Goal: Task Accomplishment & Management: Manage account settings

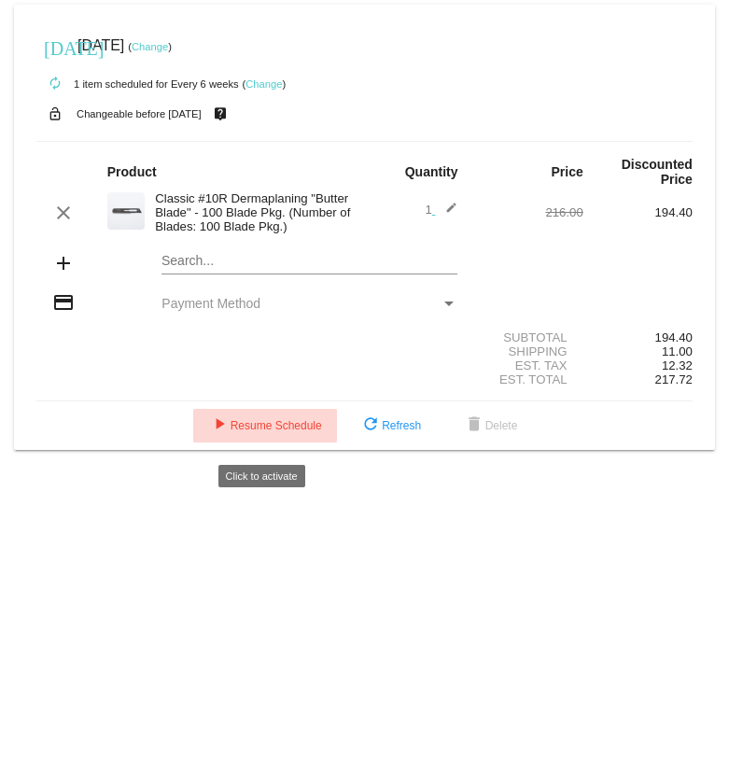
click at [293, 432] on span "play_arrow Resume Schedule" at bounding box center [265, 425] width 114 height 13
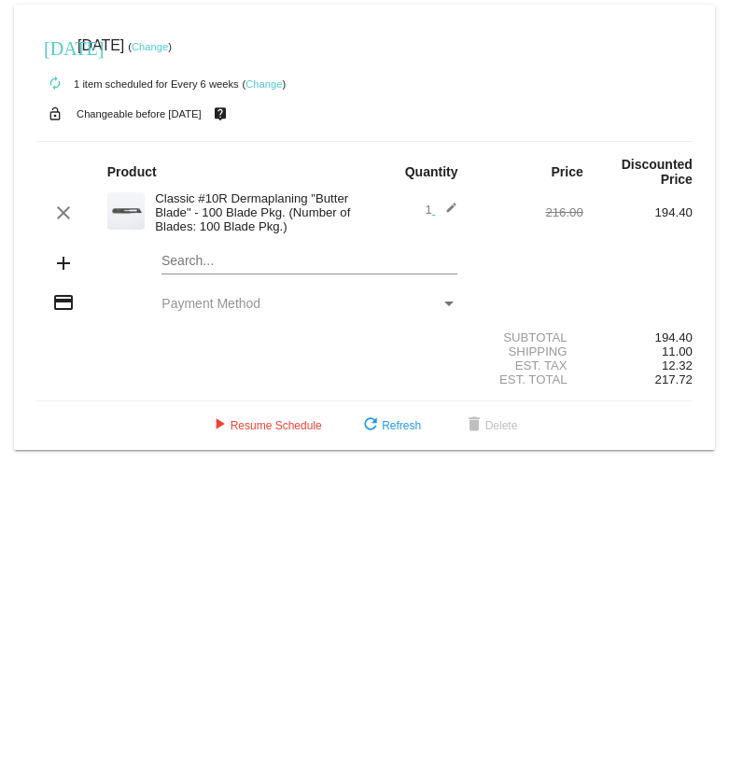
click at [168, 46] on link "Change" at bounding box center [150, 46] width 36 height 11
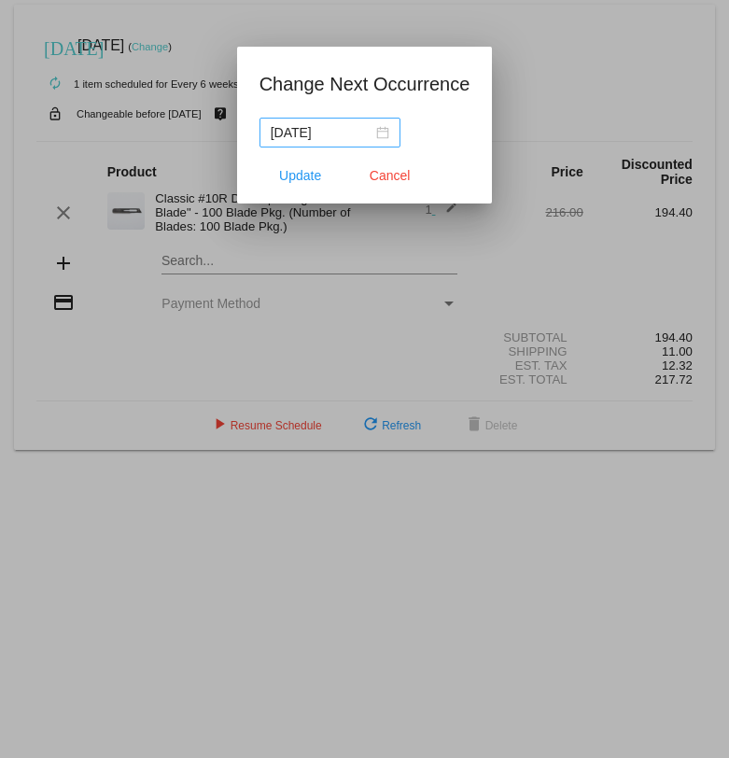
click at [370, 131] on div "2025-04-27" at bounding box center [330, 132] width 119 height 21
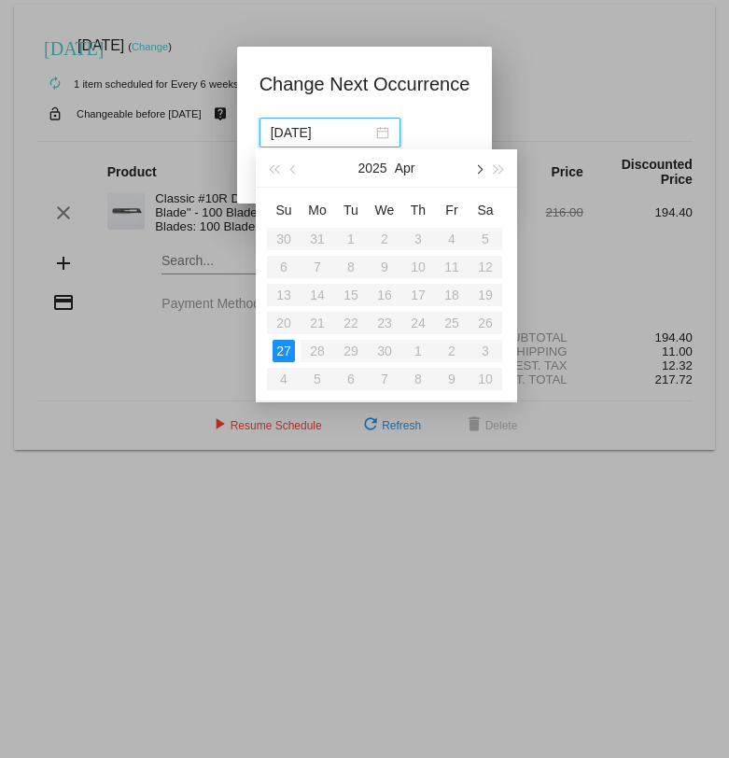
click at [473, 166] on button "button" at bounding box center [478, 167] width 21 height 37
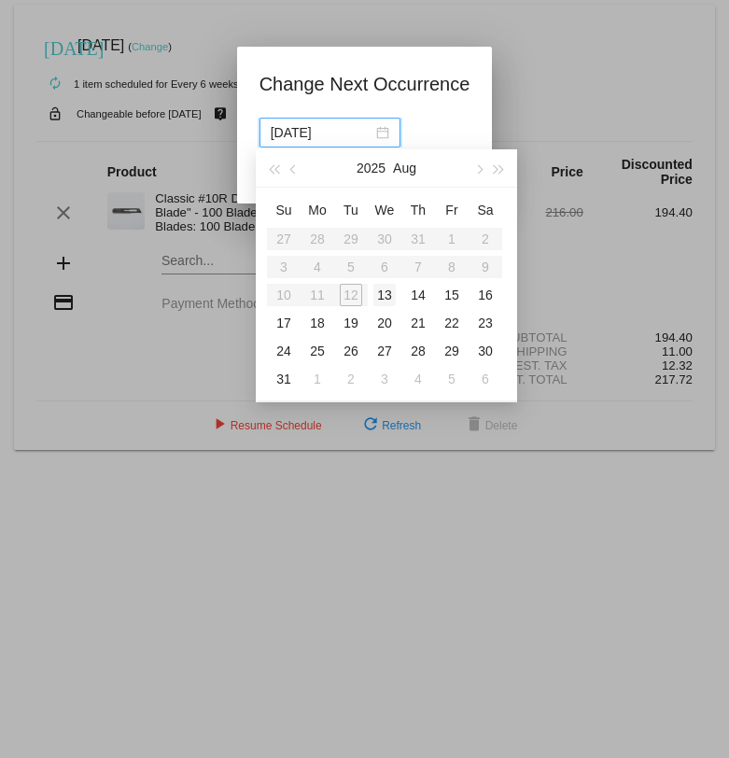
click at [384, 295] on div "13" at bounding box center [384, 295] width 22 height 22
type input "2025-08-13"
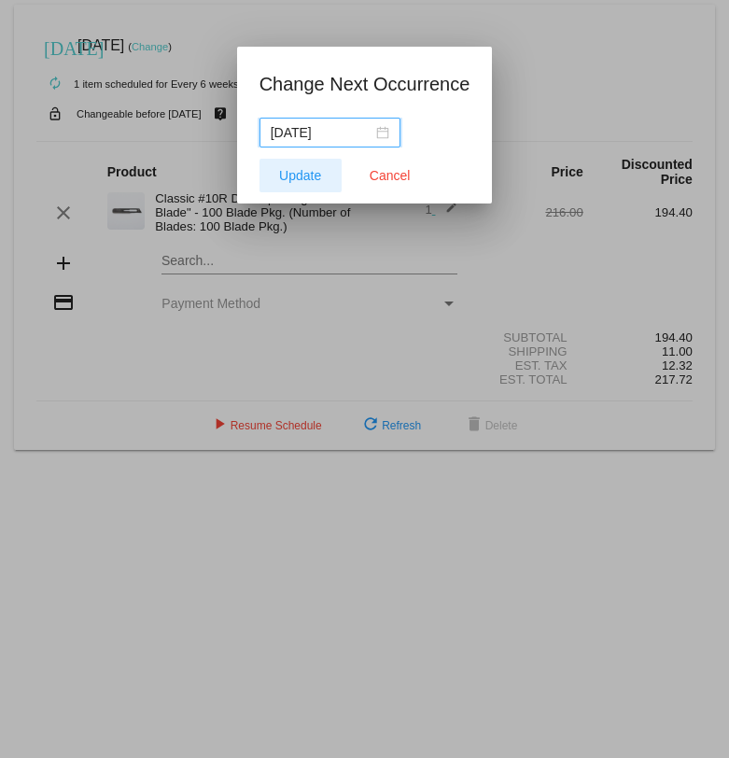
click at [295, 175] on span "Update" at bounding box center [300, 175] width 42 height 15
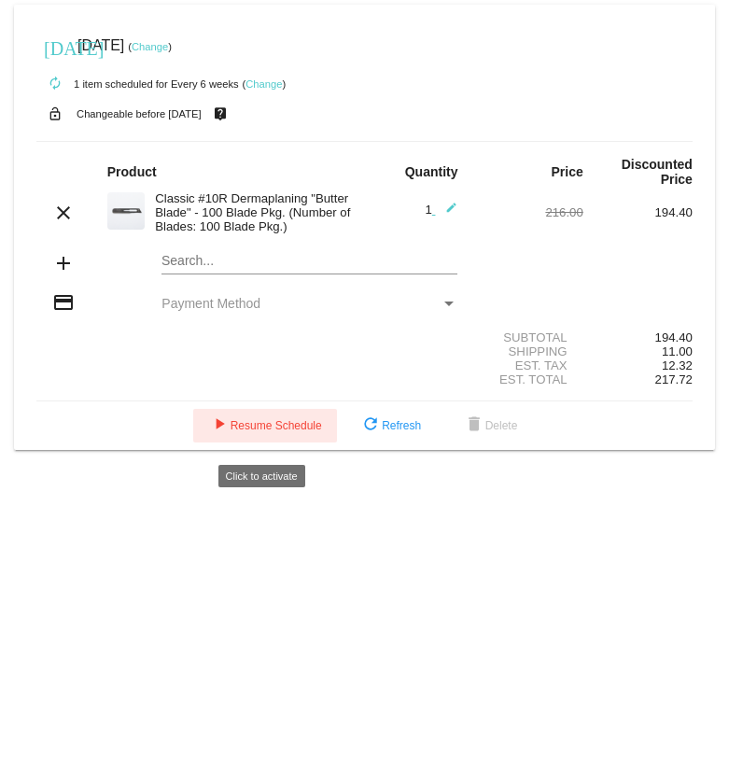
click at [283, 428] on span "play_arrow Resume Schedule" at bounding box center [265, 425] width 114 height 13
